Goal: Check status: Check status

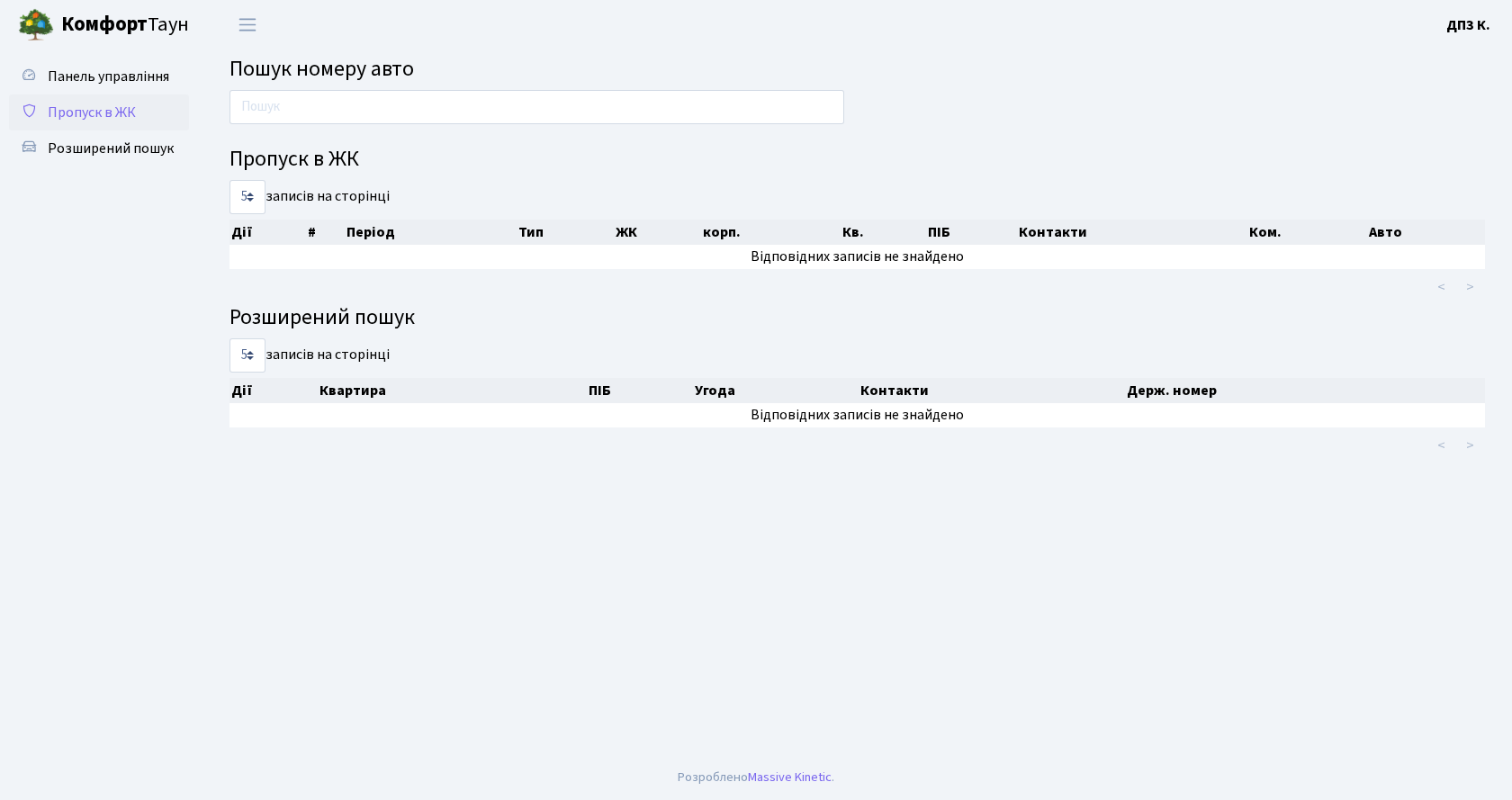
click at [106, 116] on span "Пропуск в ЖК" at bounding box center [92, 113] width 88 height 20
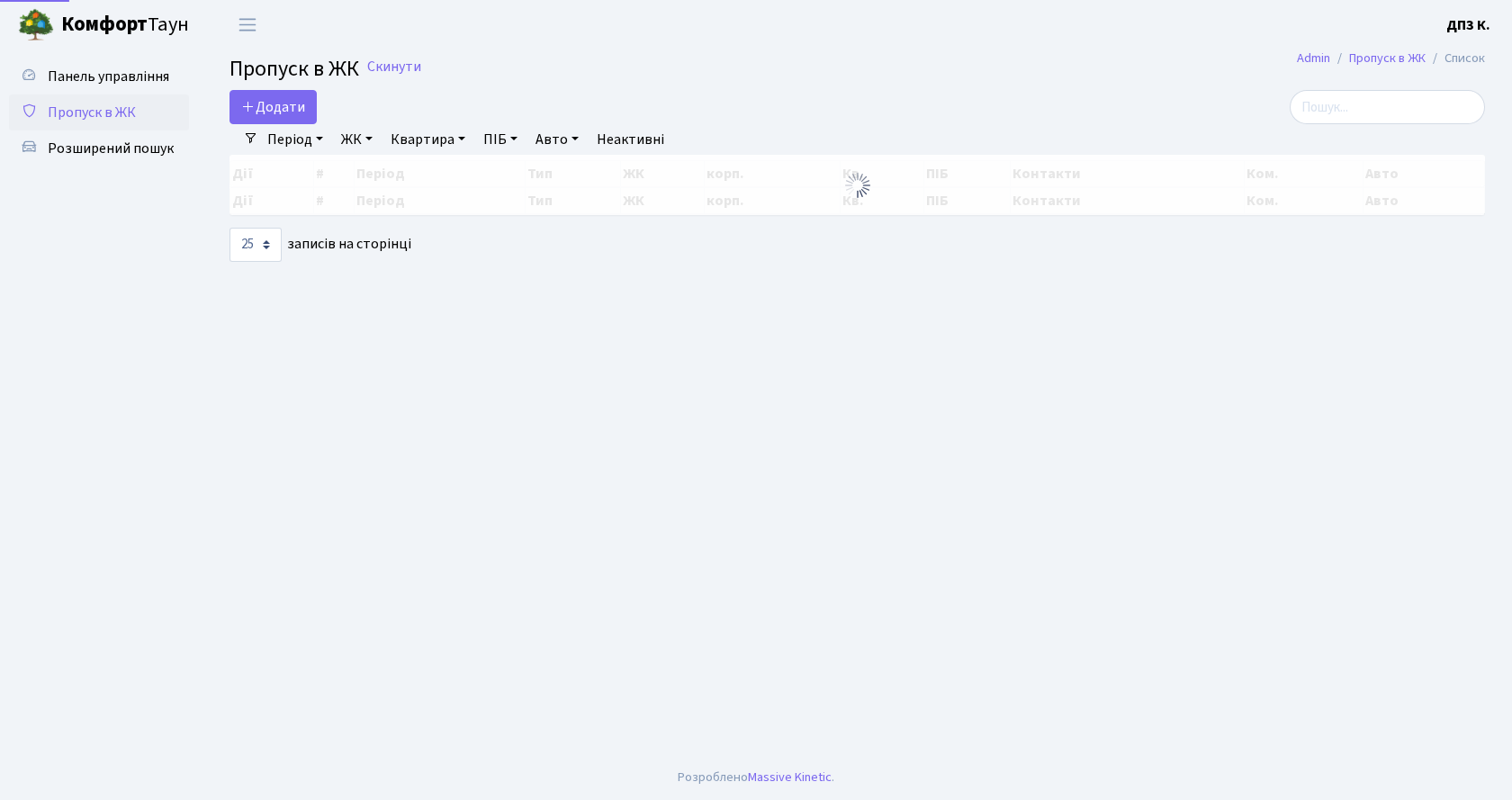
select select "25"
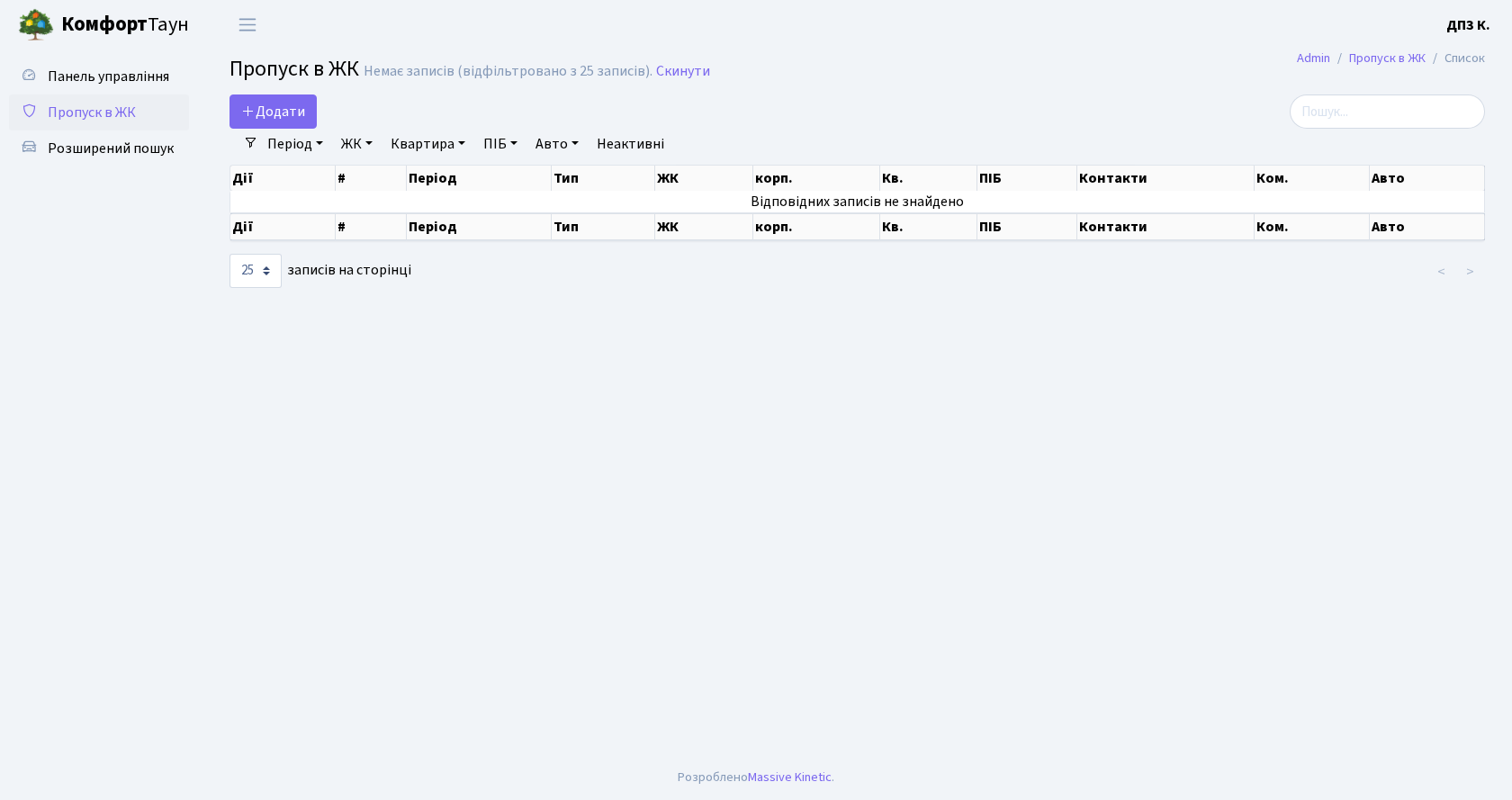
click at [287, 140] on link "Період" at bounding box center [295, 143] width 71 height 30
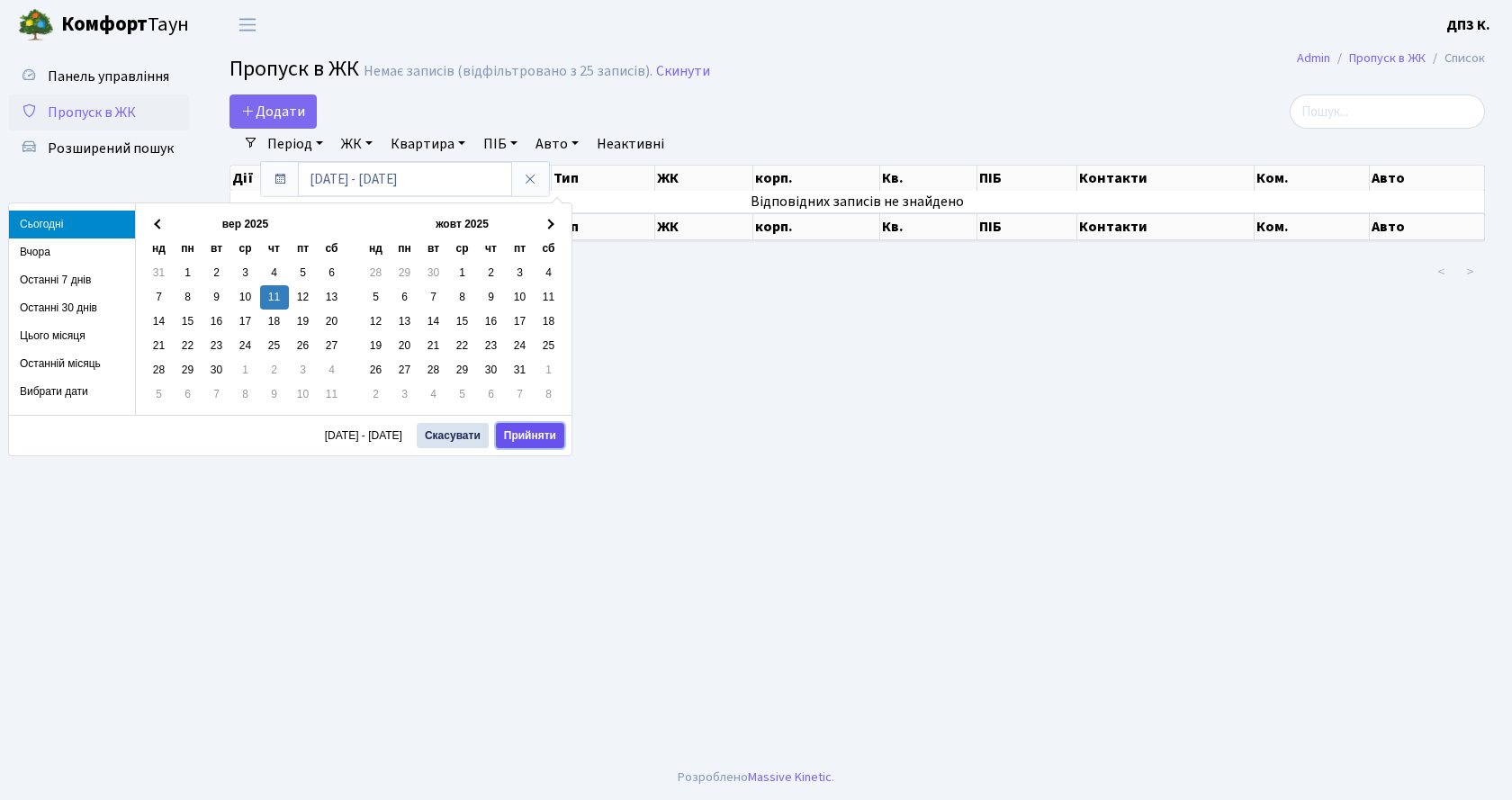
click at [533, 432] on button "Прийняти" at bounding box center [530, 435] width 69 height 25
